Goal: Information Seeking & Learning: Learn about a topic

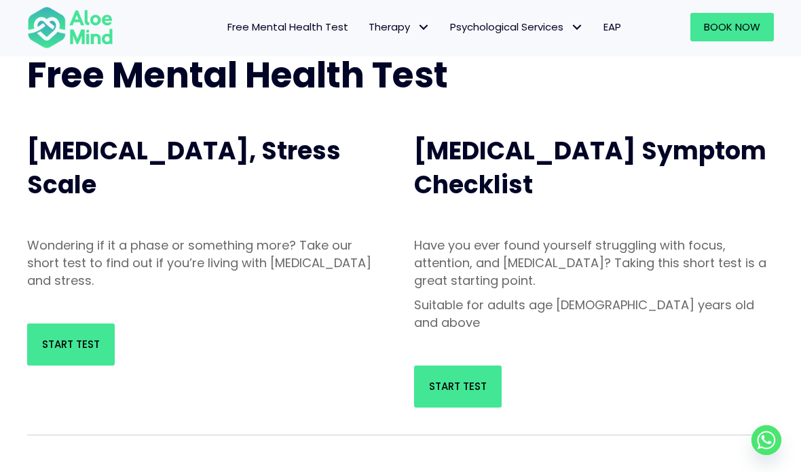
click at [90, 331] on link "Start Test" at bounding box center [71, 345] width 88 height 42
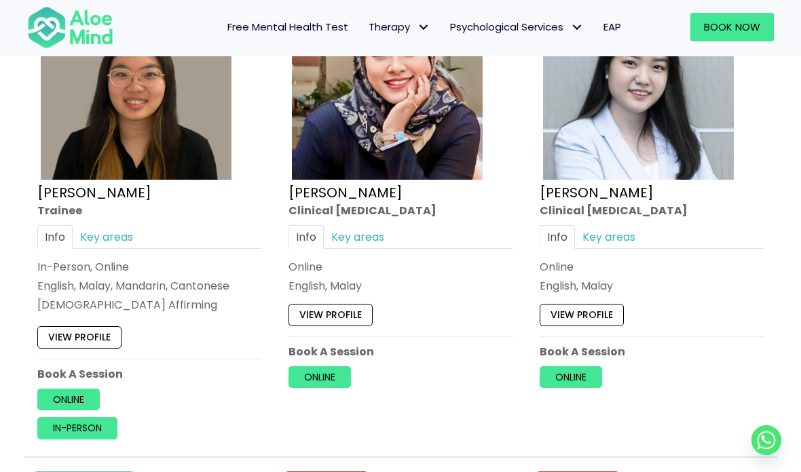
scroll to position [3756, 0]
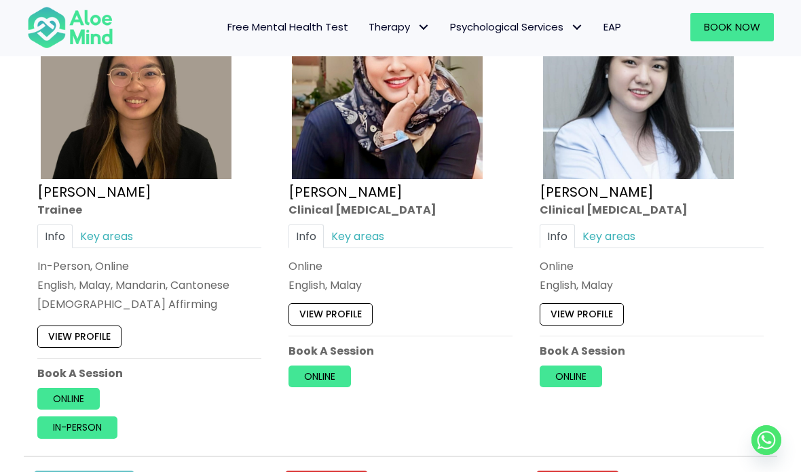
click at [337, 303] on link "View profile" at bounding box center [330, 314] width 84 height 22
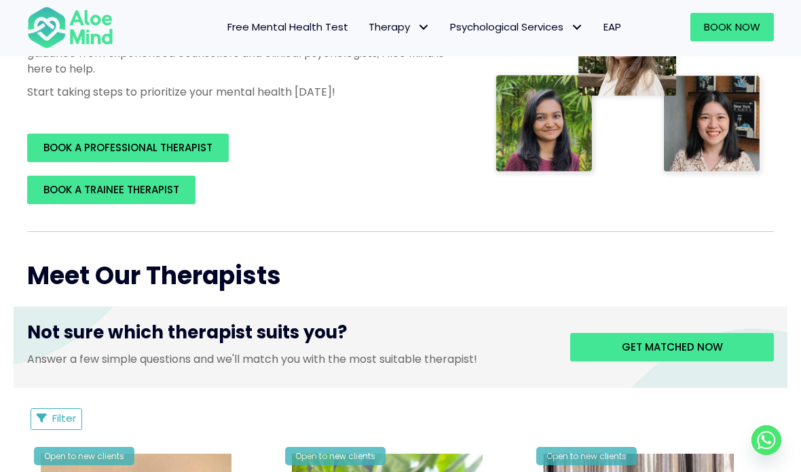
scroll to position [314, 0]
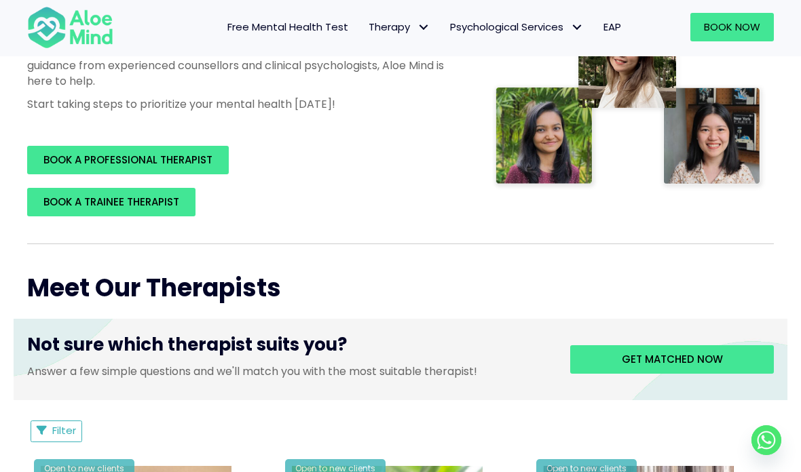
click at [322, 32] on span "Free Mental Health Test" at bounding box center [287, 27] width 121 height 14
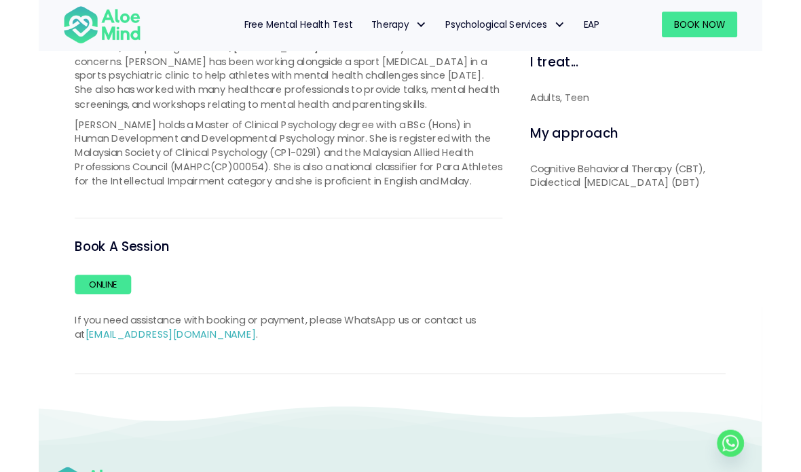
scroll to position [614, 0]
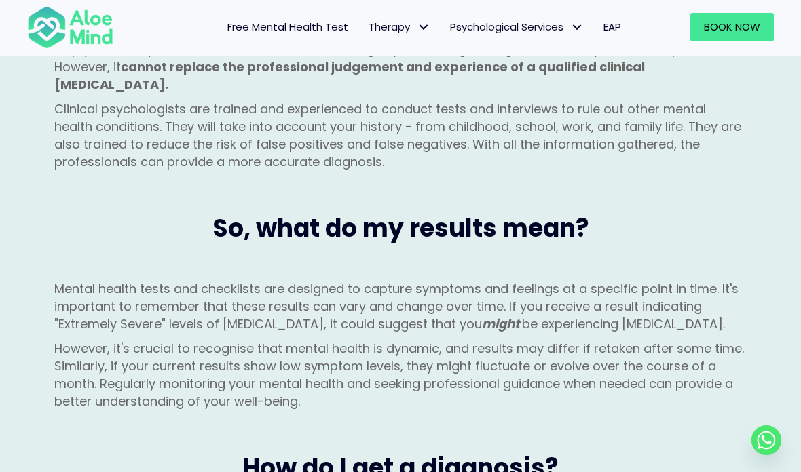
scroll to position [1344, 0]
